Goal: Book appointment/travel/reservation

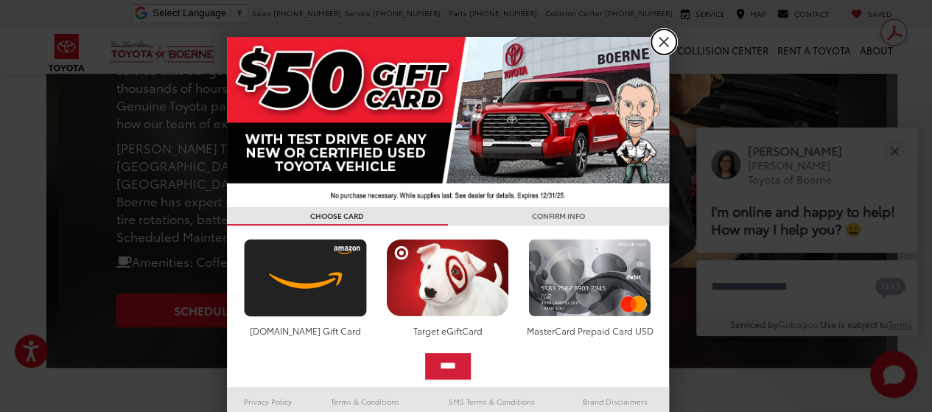
click at [658, 45] on link "X" at bounding box center [663, 41] width 25 height 25
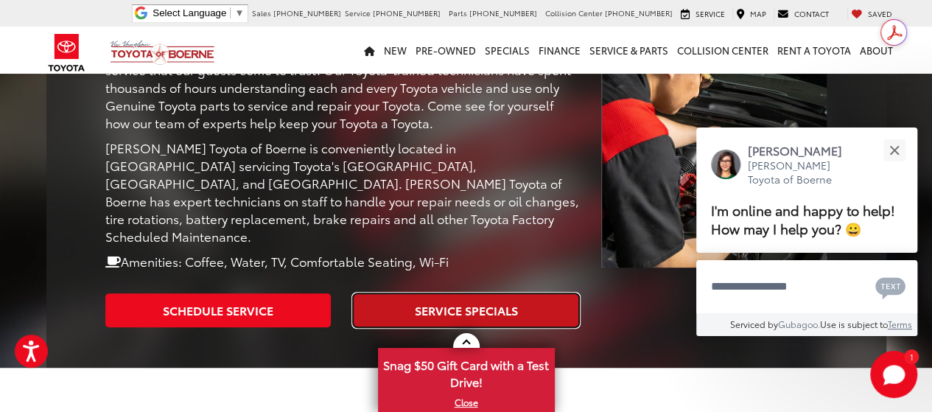
click at [453, 293] on link "Service Specials" at bounding box center [466, 309] width 226 height 33
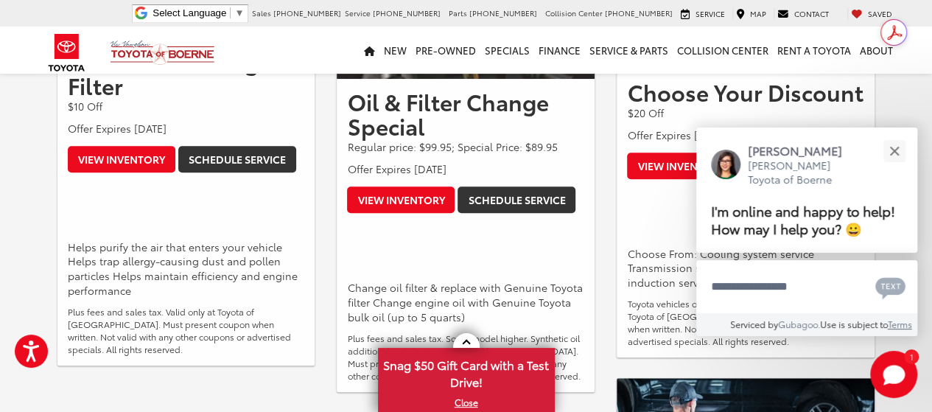
scroll to position [380, 0]
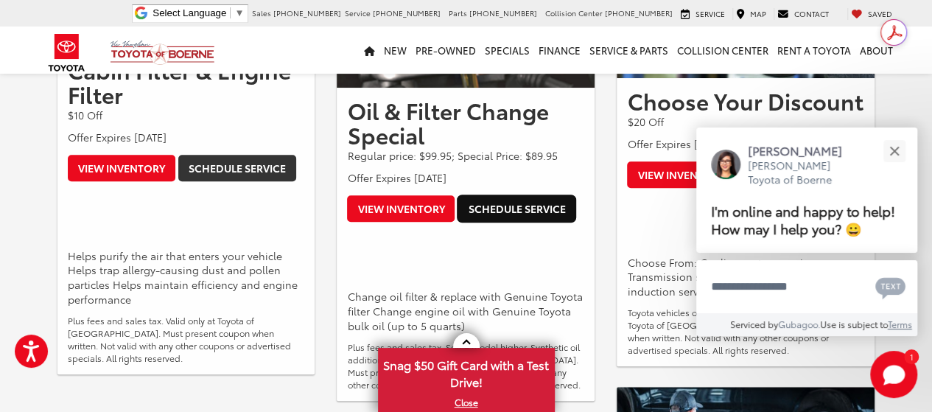
click at [512, 209] on link "Schedule Service" at bounding box center [516, 208] width 118 height 27
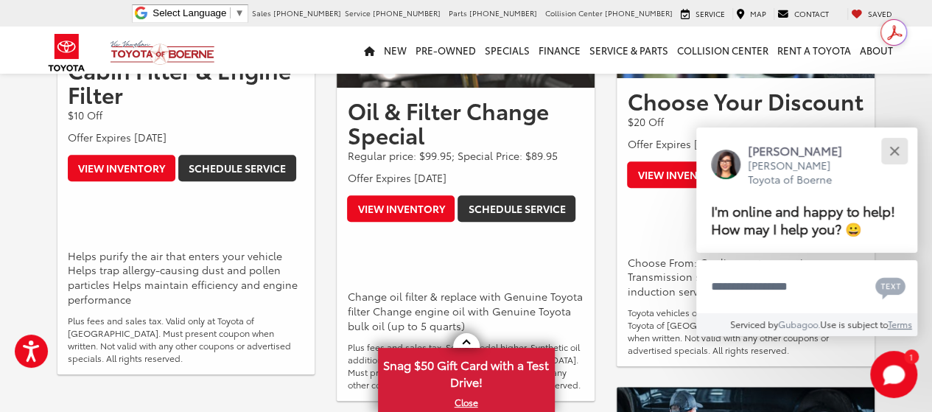
click at [897, 147] on div "Close" at bounding box center [894, 151] width 10 height 10
